Goal: Information Seeking & Learning: Check status

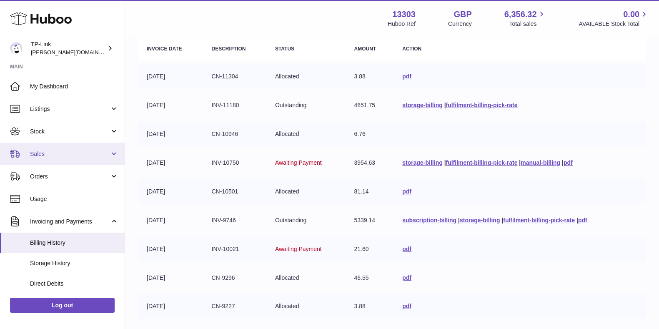
click at [49, 153] on span "Sales" at bounding box center [70, 154] width 80 height 8
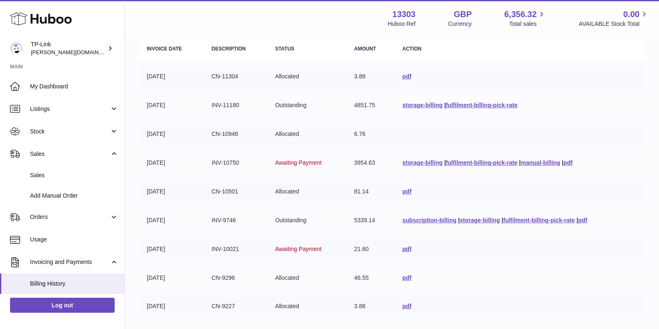
drag, startPoint x: 564, startPoint y: 54, endPoint x: 492, endPoint y: 56, distance: 72.6
click at [564, 53] on th "Action" at bounding box center [520, 49] width 252 height 22
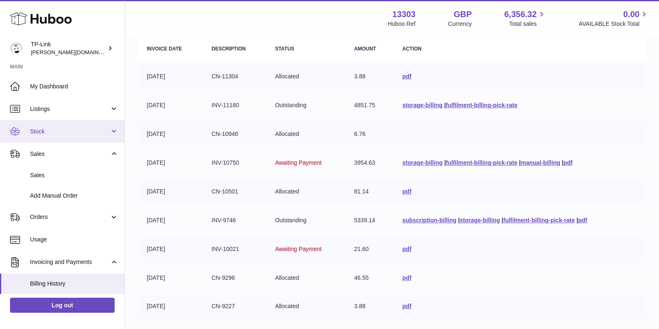
click at [71, 133] on span "Stock" at bounding box center [70, 132] width 80 height 8
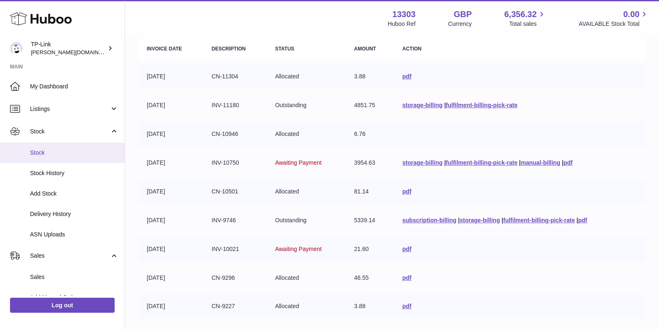
click at [60, 152] on span "Stock" at bounding box center [74, 153] width 88 height 8
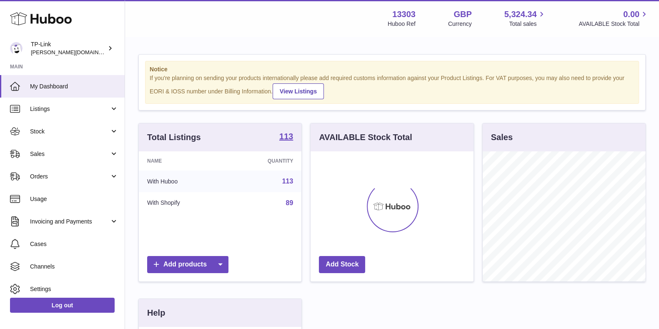
scroll to position [130, 162]
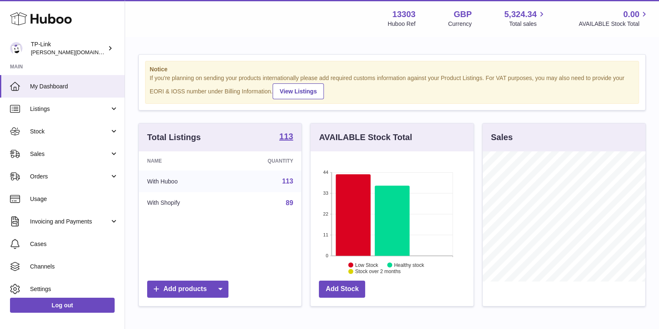
drag, startPoint x: 536, startPoint y: 121, endPoint x: 529, endPoint y: 121, distance: 6.7
click at [535, 121] on div "Notice If you're planning on sending your products internationally please add r…" at bounding box center [392, 268] width 534 height 461
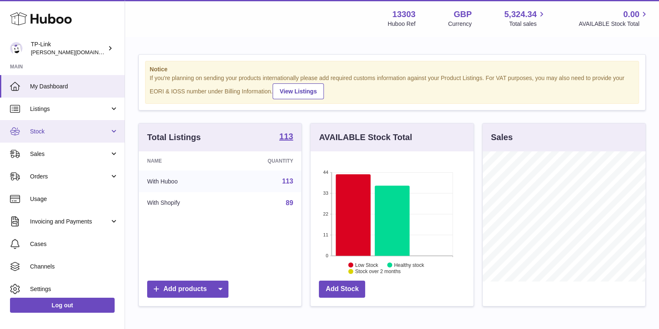
click at [42, 136] on link "Stock" at bounding box center [62, 131] width 125 height 23
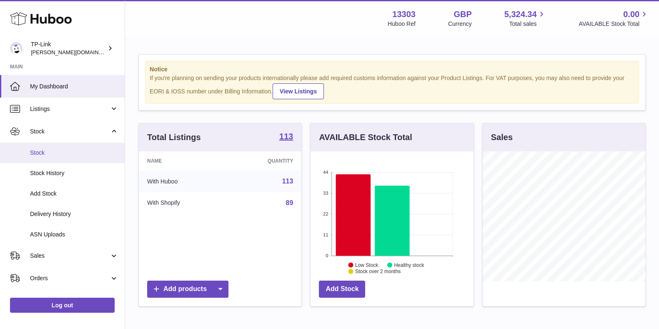
click at [56, 149] on span "Stock" at bounding box center [74, 153] width 88 height 8
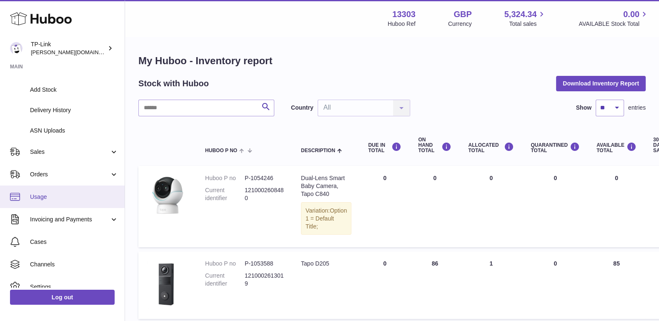
scroll to position [129, 0]
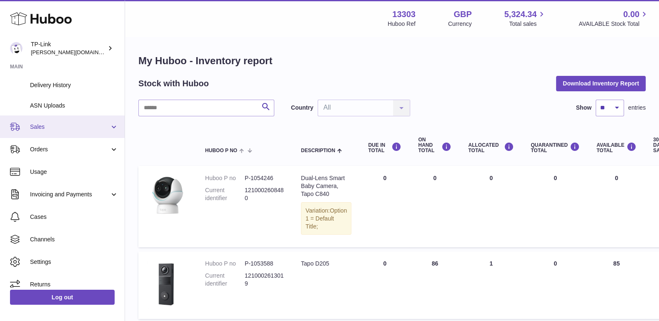
click at [60, 125] on span "Sales" at bounding box center [70, 127] width 80 height 8
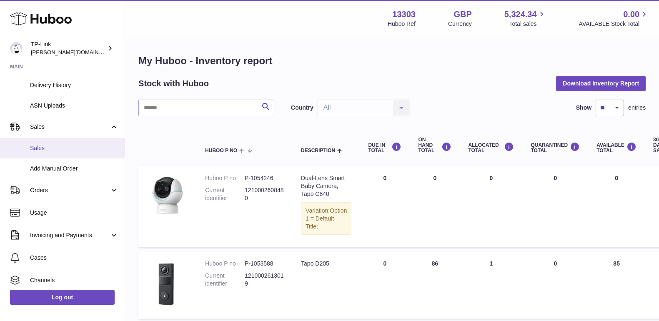
click at [62, 143] on link "Sales" at bounding box center [62, 148] width 125 height 20
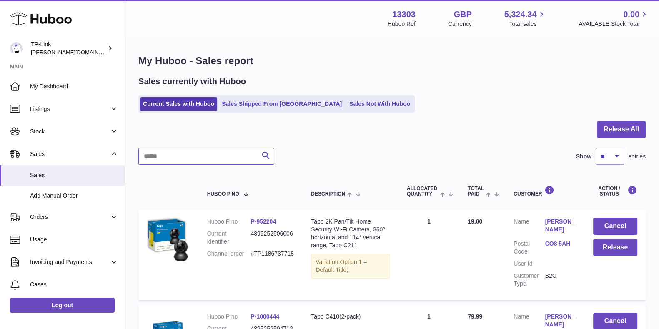
click at [186, 148] on input "text" at bounding box center [206, 156] width 136 height 17
type input "****"
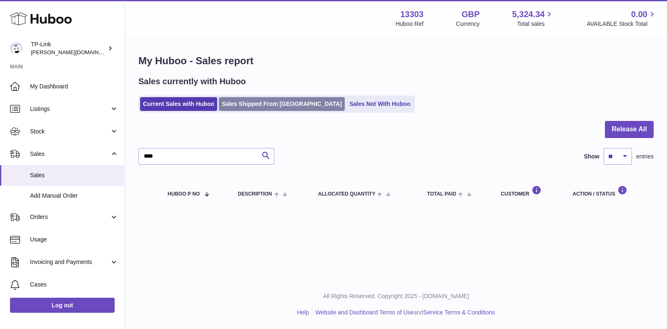
drag, startPoint x: 296, startPoint y: 103, endPoint x: 304, endPoint y: 104, distance: 8.4
click at [296, 103] on link "Sales Shipped From Huboo" at bounding box center [282, 104] width 126 height 14
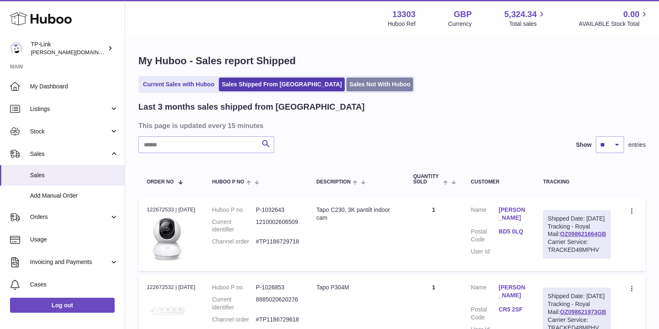
click at [347, 85] on link "Sales Not With Huboo" at bounding box center [380, 85] width 67 height 14
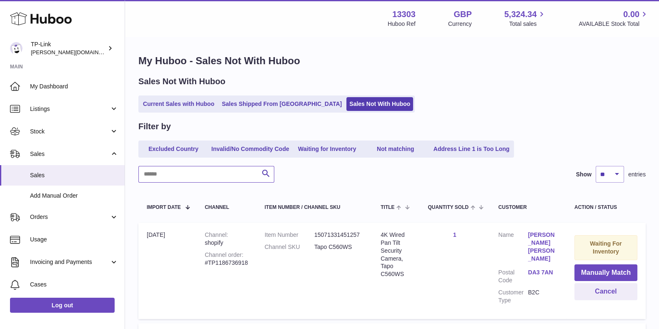
click at [171, 174] on input "text" at bounding box center [206, 174] width 136 height 17
type input "****"
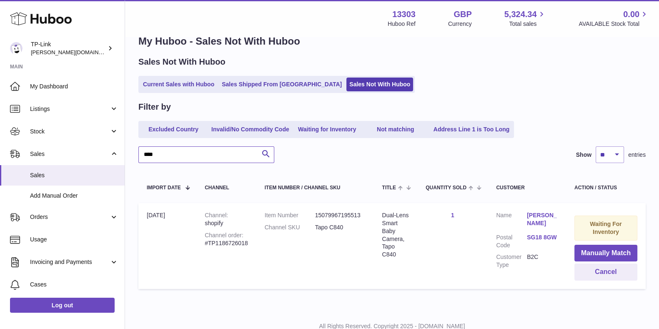
scroll to position [49, 0]
